Goal: Transaction & Acquisition: Purchase product/service

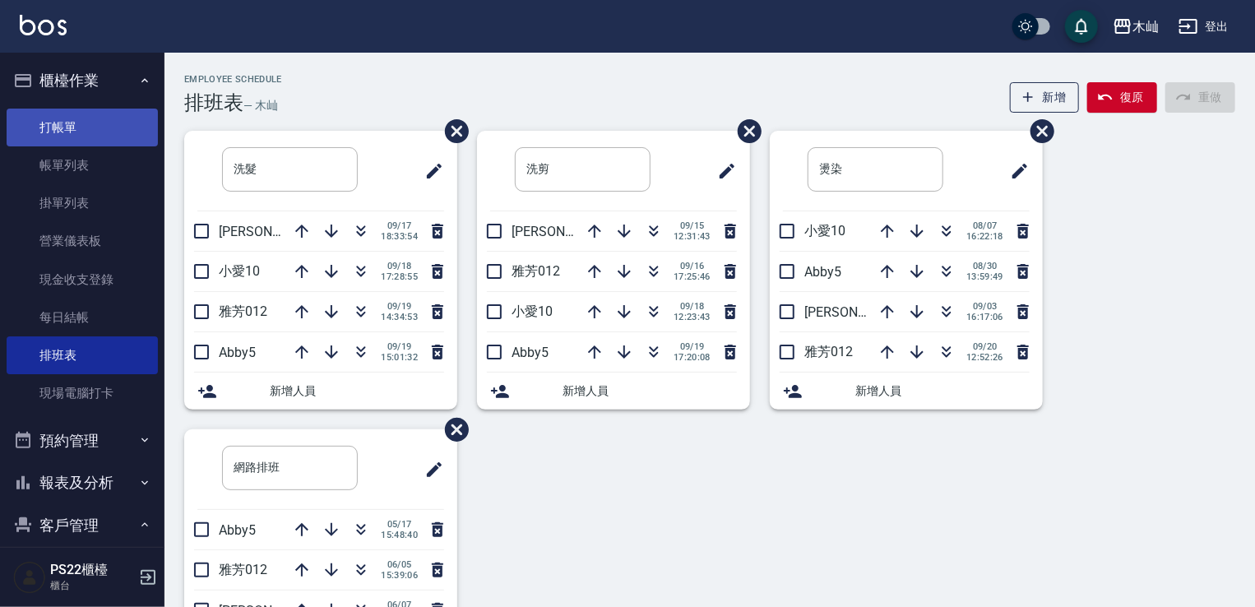
click at [104, 139] on link "打帳單" at bounding box center [82, 128] width 151 height 38
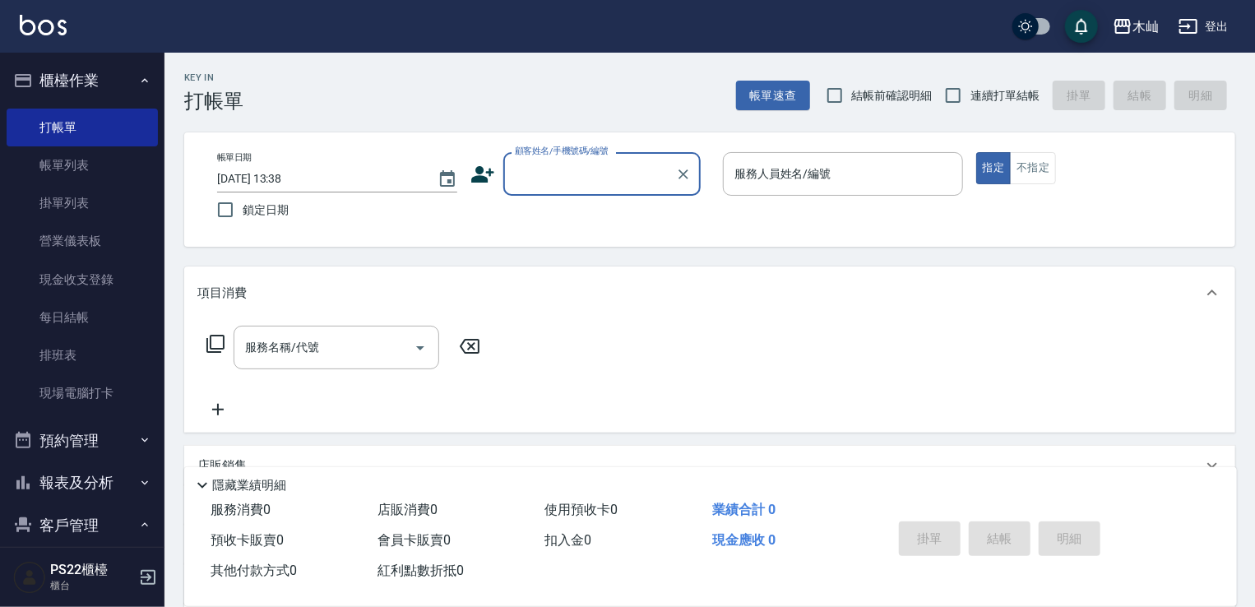
click at [581, 165] on input "顧客姓名/手機號碼/編號" at bounding box center [590, 174] width 158 height 29
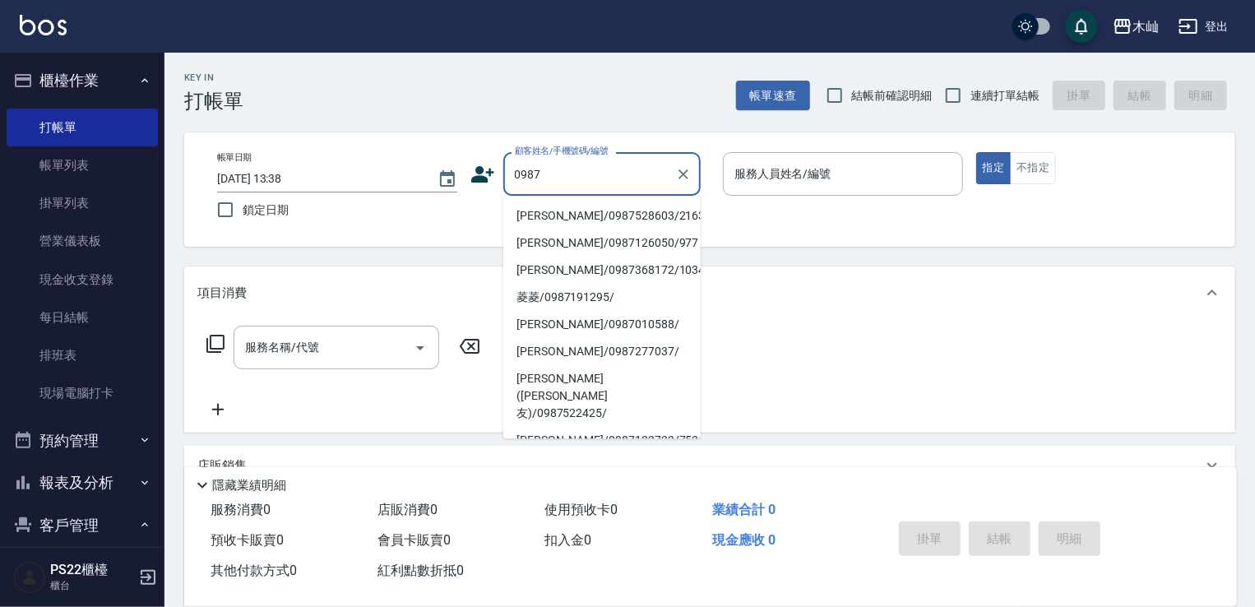
click at [578, 224] on li "[PERSON_NAME]/0987528603/216319" at bounding box center [601, 215] width 197 height 27
type input "[PERSON_NAME]/0987528603/216319"
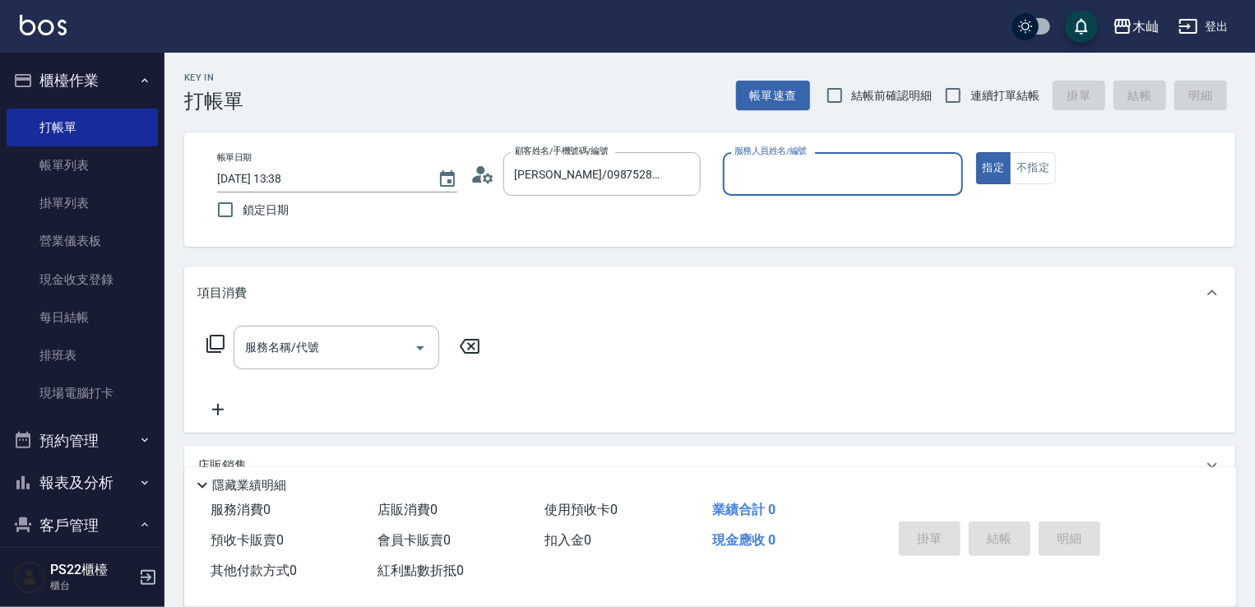
type input "小愛-10"
click at [349, 349] on input "服務名稱/代號" at bounding box center [324, 347] width 166 height 29
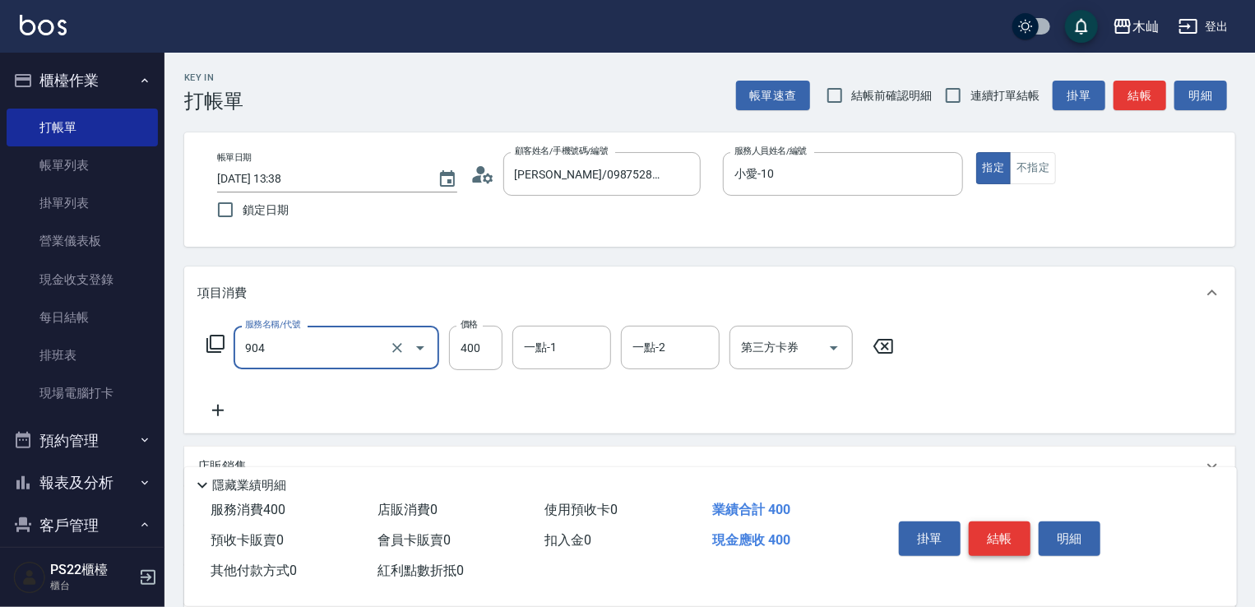
click at [980, 521] on button "結帳" at bounding box center [1000, 538] width 62 height 35
type input "精油洗+瞬護(904)"
